Goal: Find specific page/section: Find specific page/section

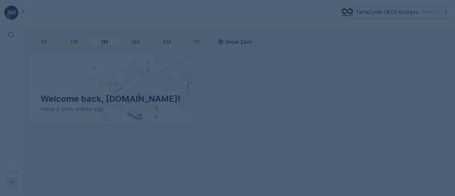
click at [379, 13] on div at bounding box center [227, 98] width 455 height 196
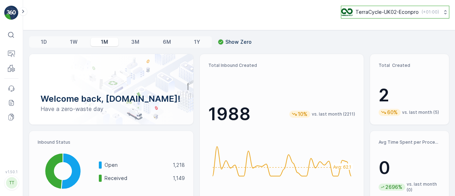
click at [417, 10] on div "TerraCycle-UK02-Econpro ( +01:00 )" at bounding box center [390, 12] width 98 height 8
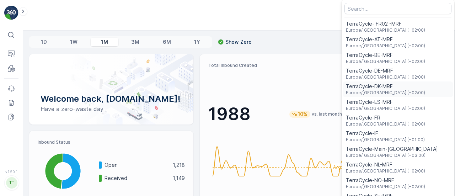
scroll to position [26, 0]
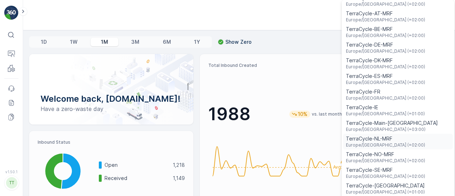
click at [391, 142] on span "Europe/Amsterdam (+02:00)" at bounding box center [385, 145] width 79 height 6
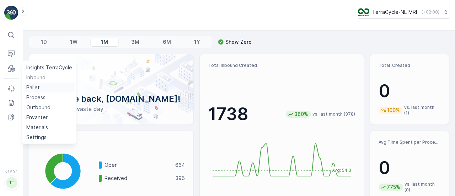
click at [32, 86] on p "Pallet" at bounding box center [33, 87] width 14 height 7
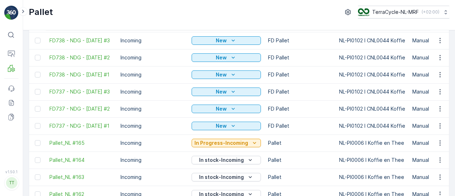
scroll to position [156, 0]
